Goal: Information Seeking & Learning: Find specific page/section

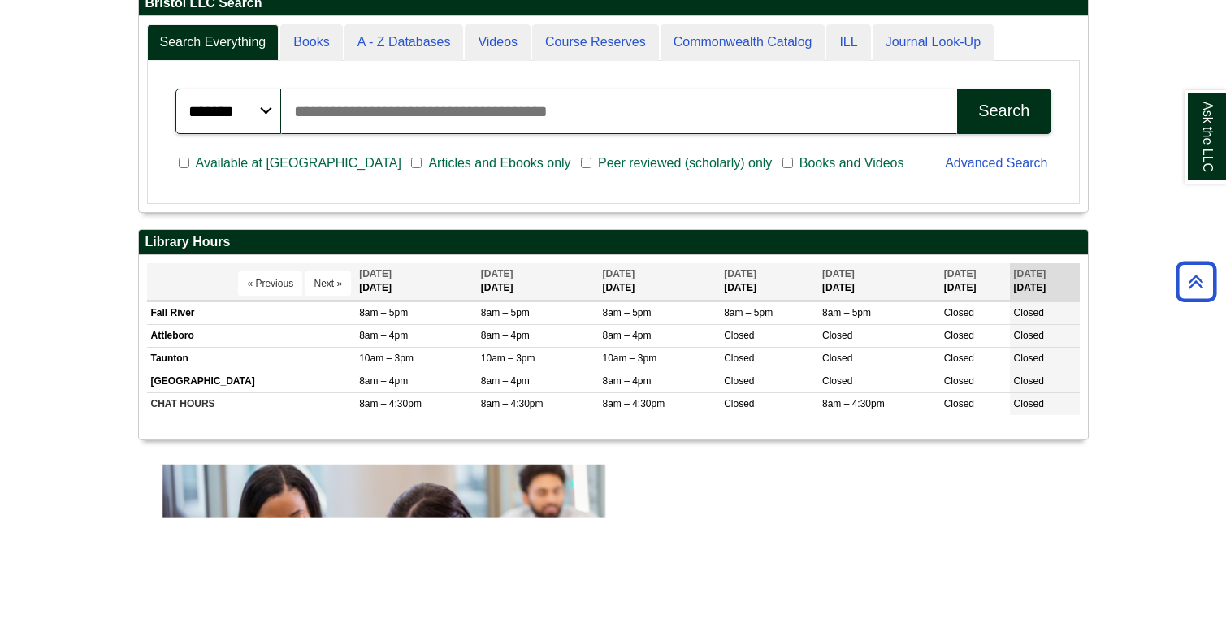
scroll to position [432, 0]
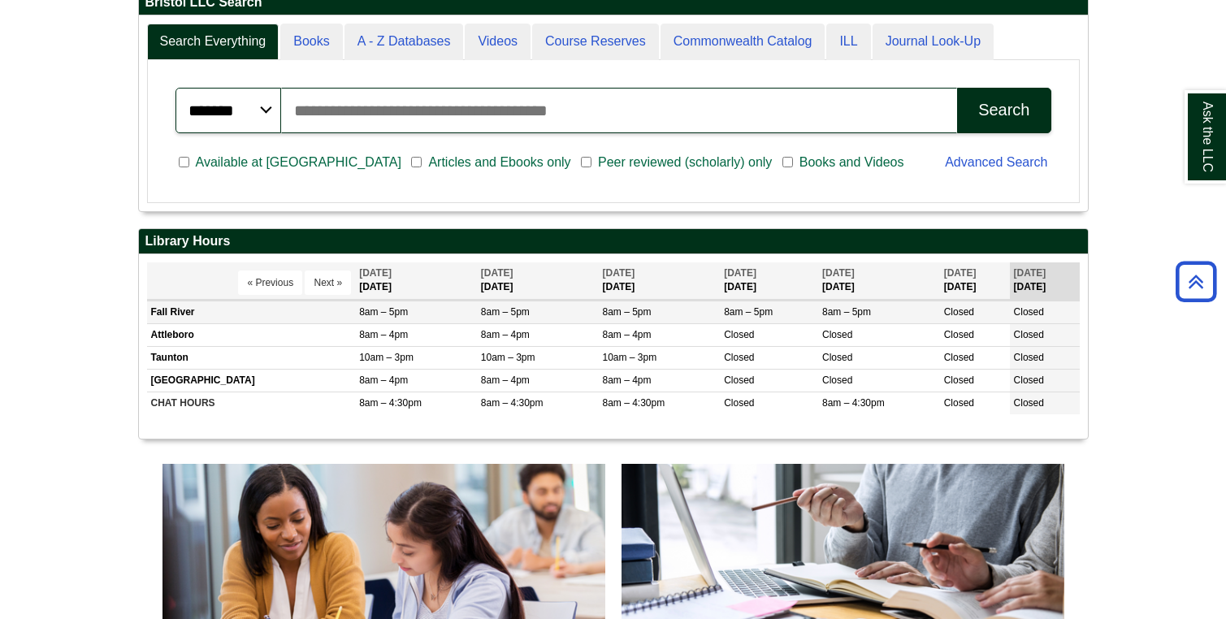
click at [336, 321] on td "Fall River" at bounding box center [251, 312] width 209 height 23
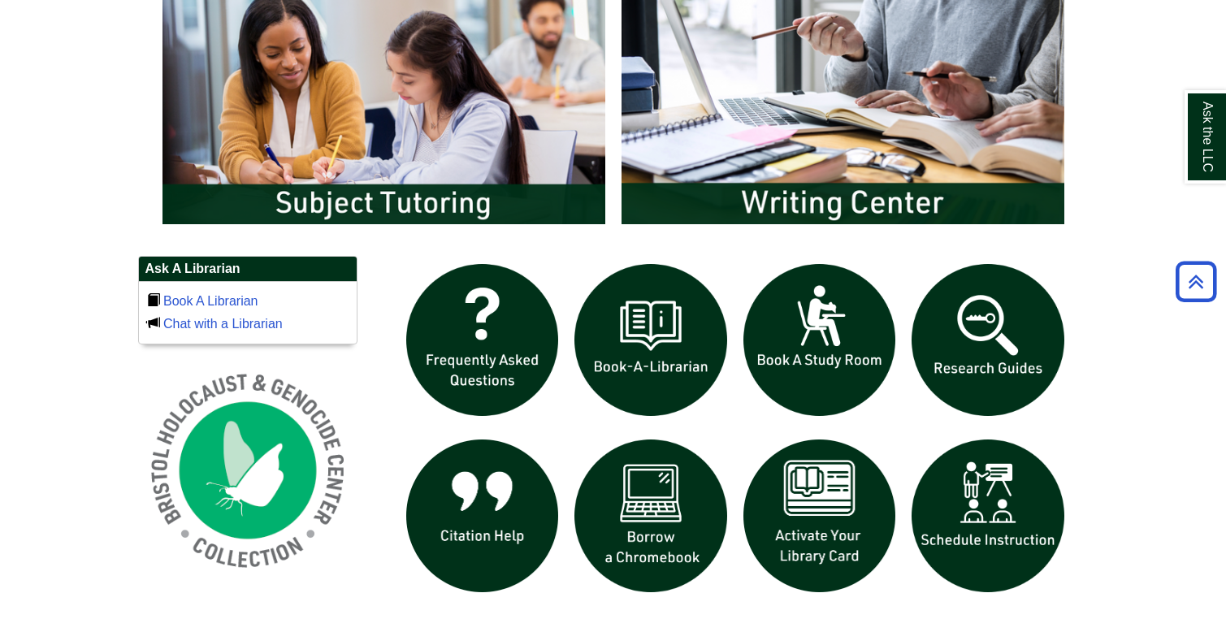
scroll to position [904, 0]
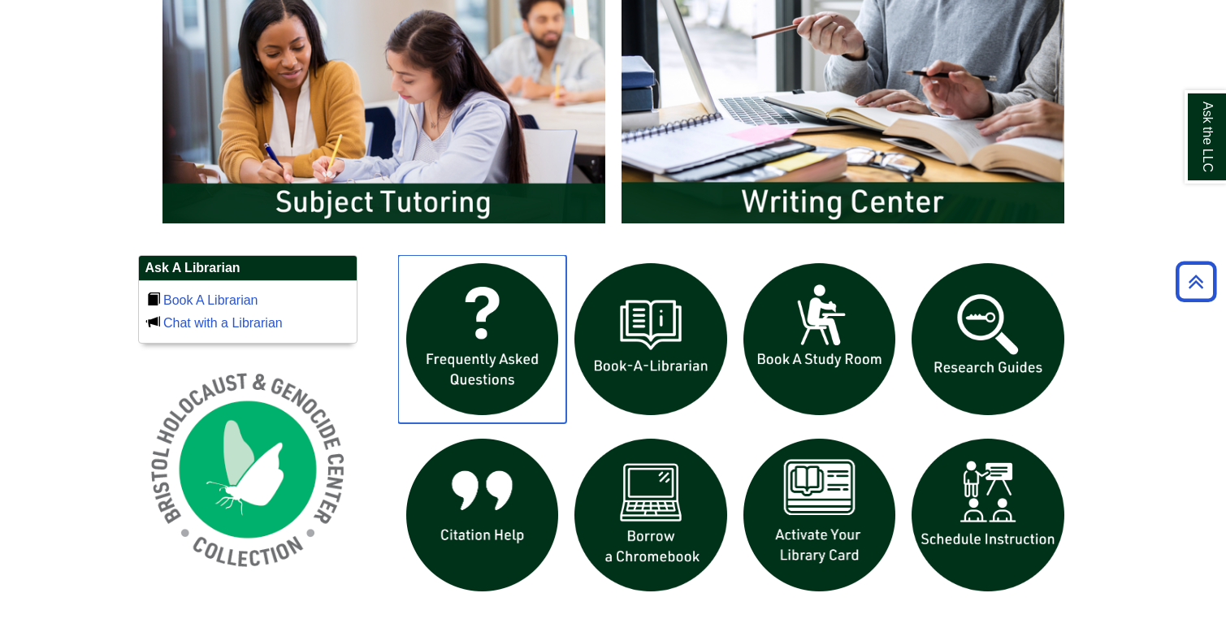
click at [451, 295] on img "slideshow" at bounding box center [482, 339] width 169 height 169
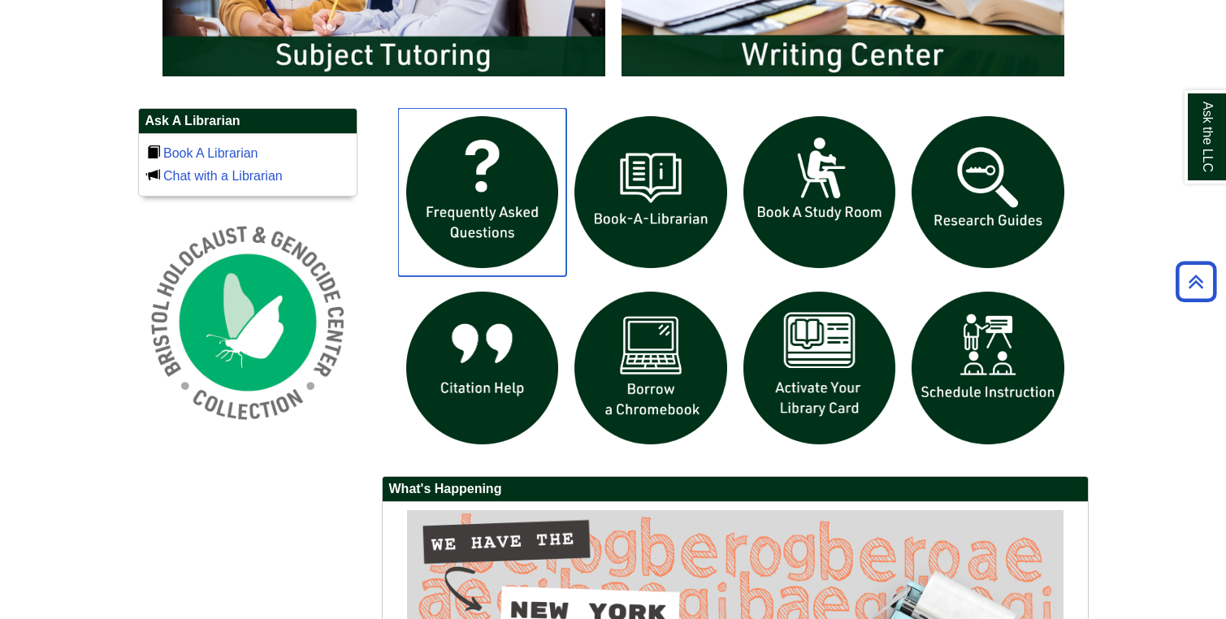
scroll to position [1053, 0]
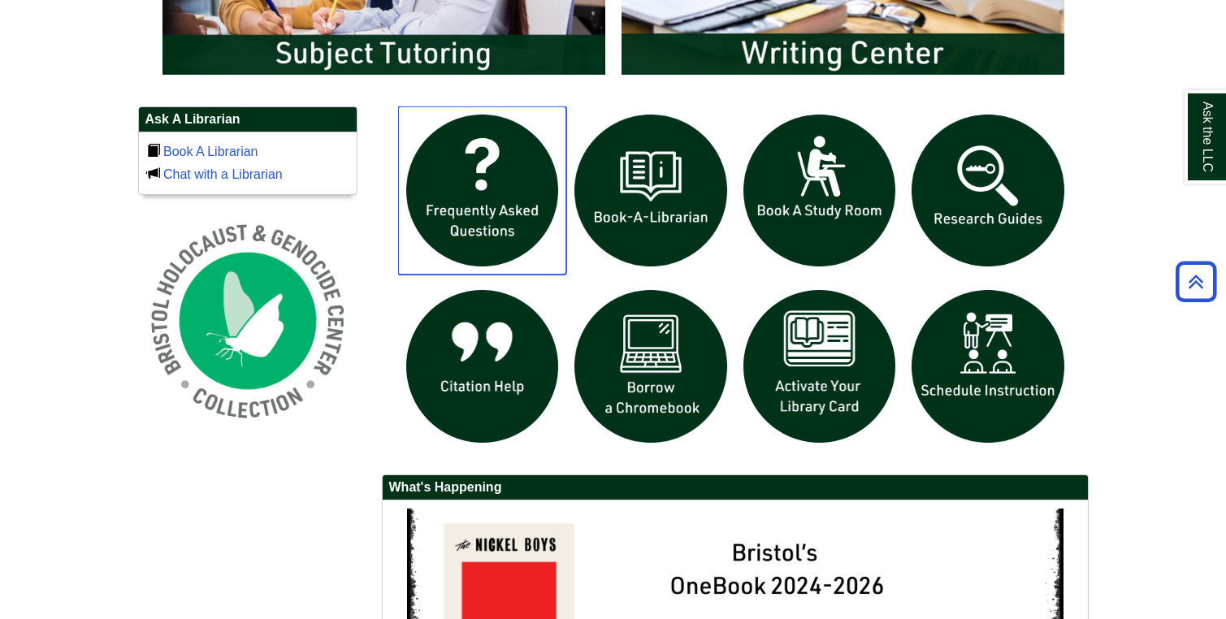
click at [493, 203] on img "slideshow" at bounding box center [482, 190] width 169 height 169
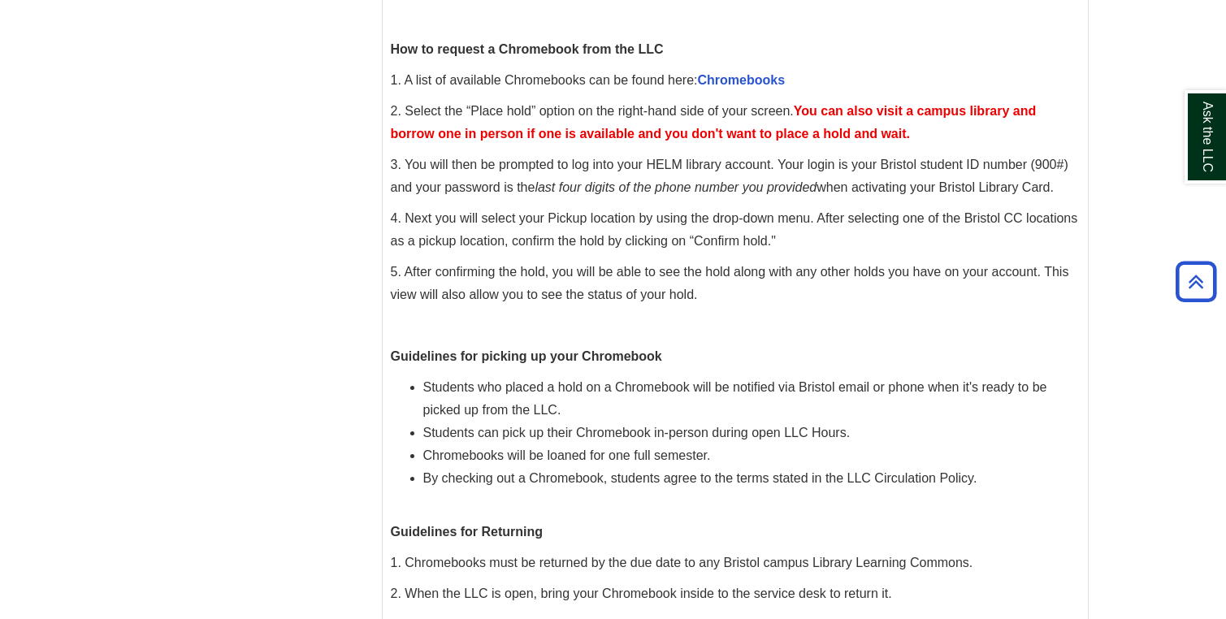
scroll to position [663, 0]
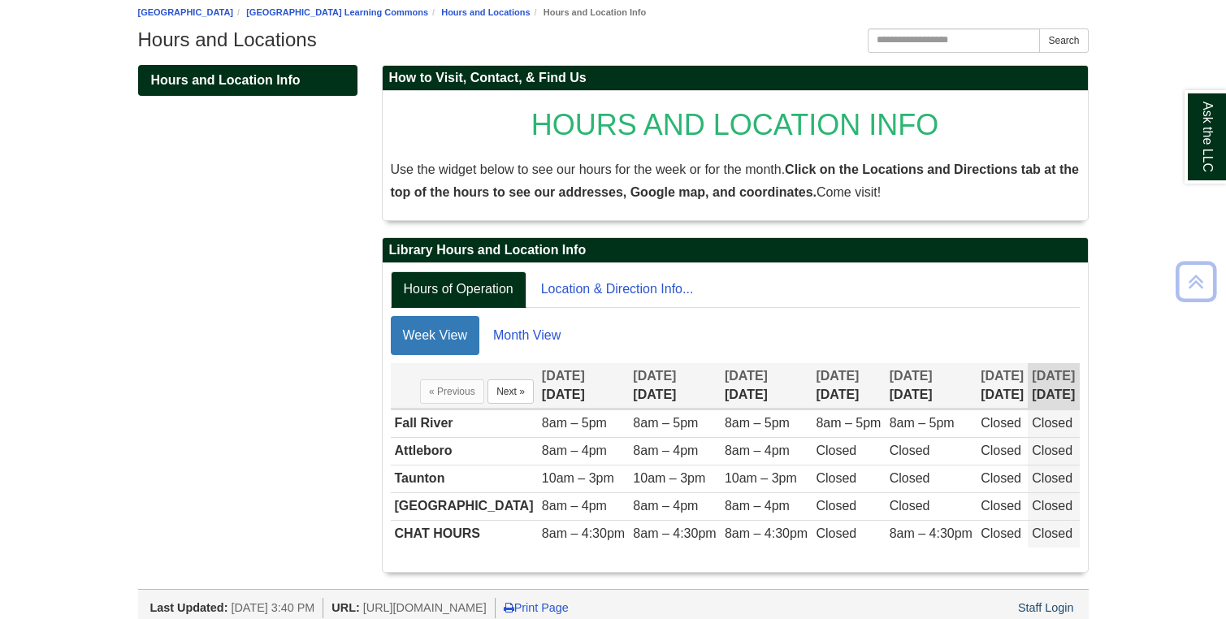
scroll to position [190, 0]
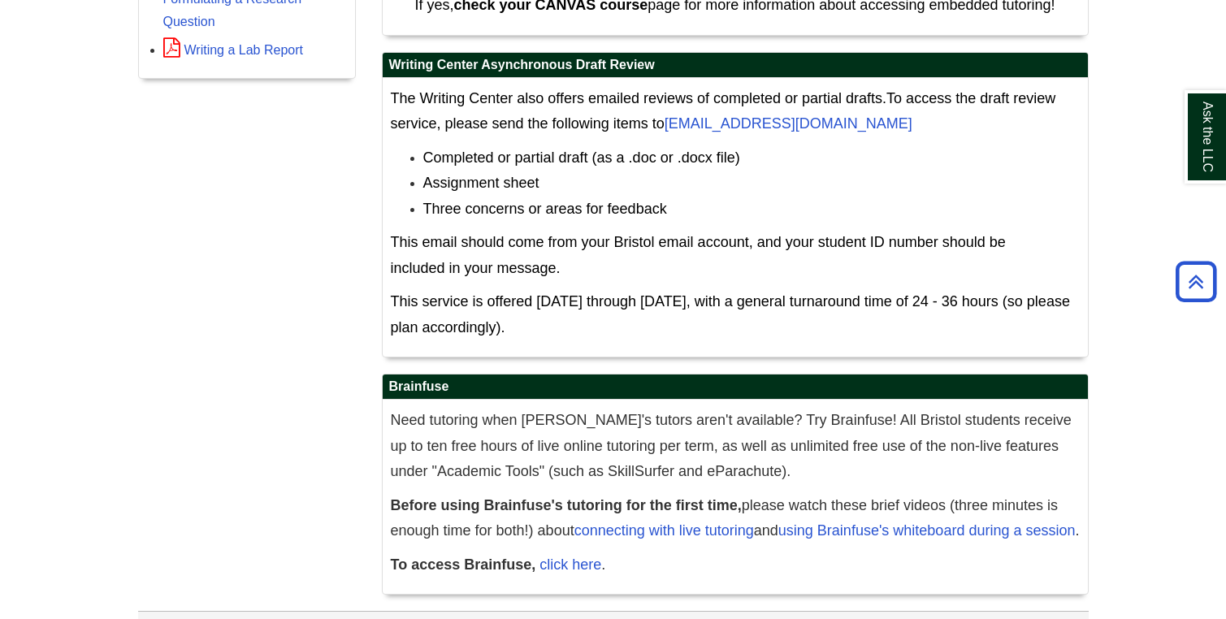
scroll to position [829, 0]
